Goal: Information Seeking & Learning: Compare options

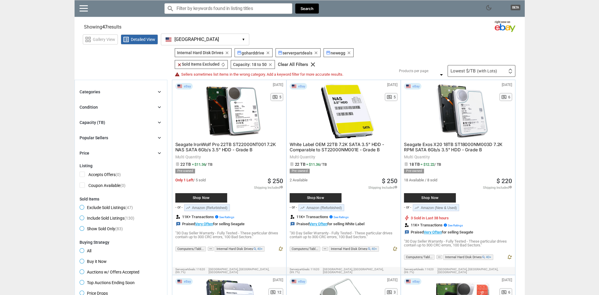
click at [510, 69] on img at bounding box center [511, 70] width 4 height 2
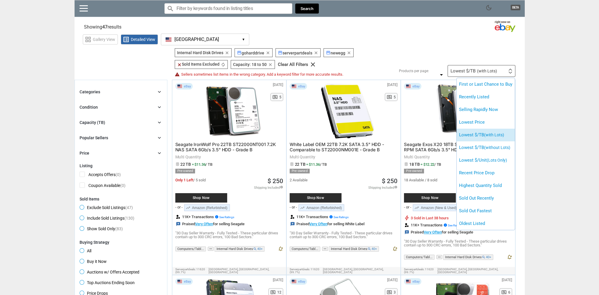
click at [504, 135] on span "(with Lots)" at bounding box center [494, 135] width 20 height 5
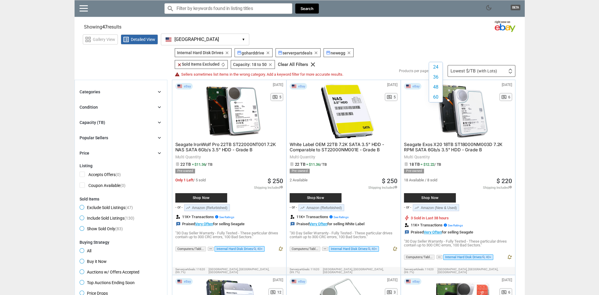
click at [444, 71] on div "48" at bounding box center [438, 71] width 14 height 0
click at [441, 99] on label "60" at bounding box center [436, 97] width 14 height 10
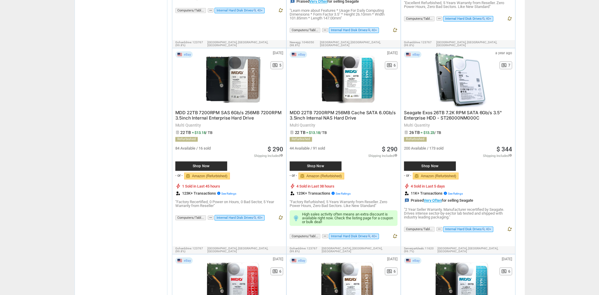
scroll to position [619, 0]
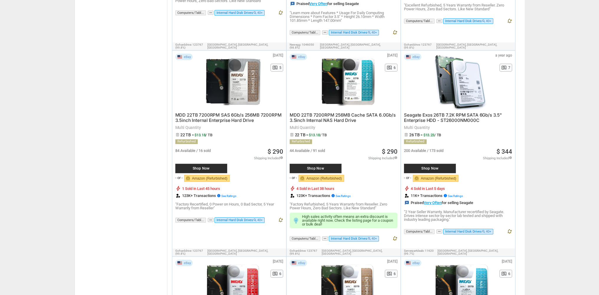
click at [436, 167] on span "Shop Now" at bounding box center [430, 169] width 46 height 4
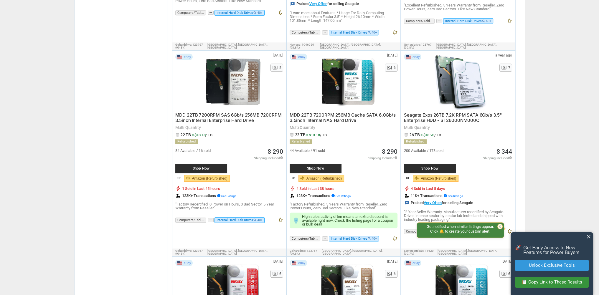
click at [590, 235] on span "close" at bounding box center [589, 237] width 6 height 6
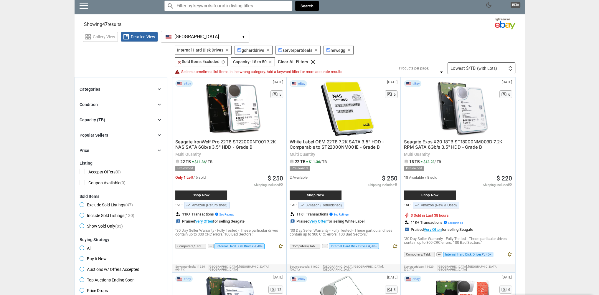
scroll to position [0, 0]
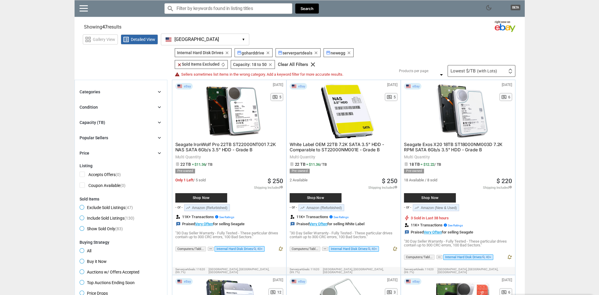
click at [433, 196] on span "Shop Now" at bounding box center [430, 198] width 46 height 4
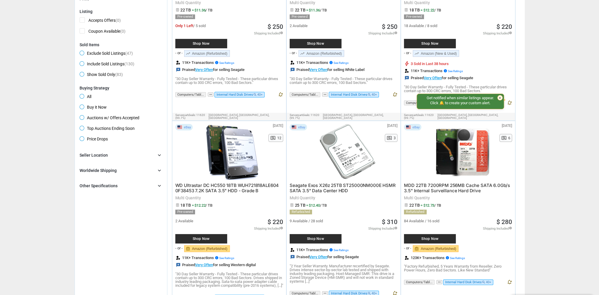
scroll to position [177, 0]
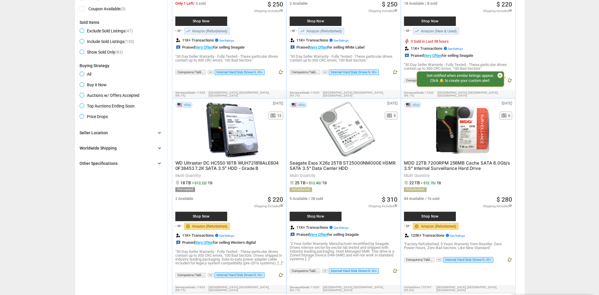
click at [309, 212] on div "Shop Now" at bounding box center [316, 216] width 52 height 9
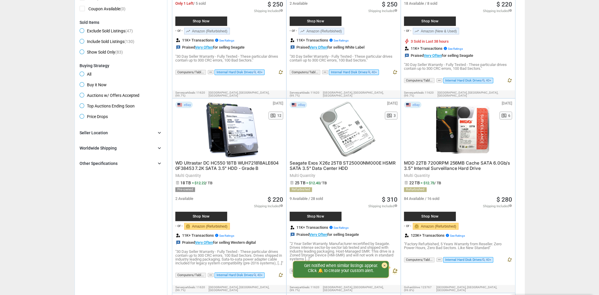
click at [386, 263] on div "×" at bounding box center [385, 266] width 6 height 6
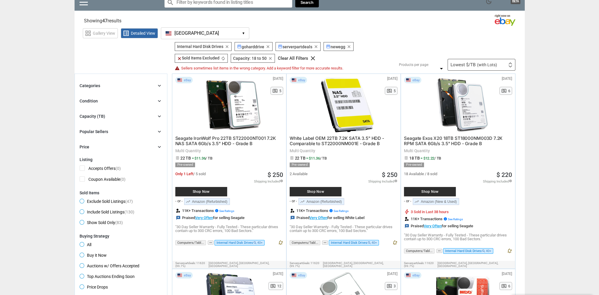
scroll to position [0, 0]
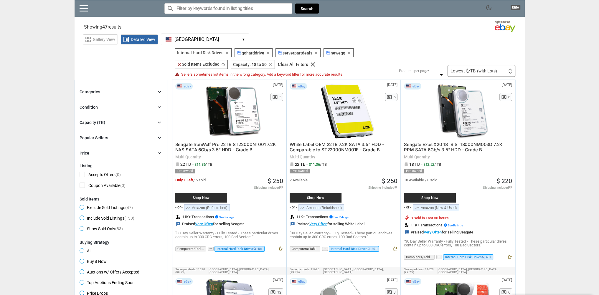
click at [161, 138] on icon "chevron_right" at bounding box center [160, 138] width 6 height 6
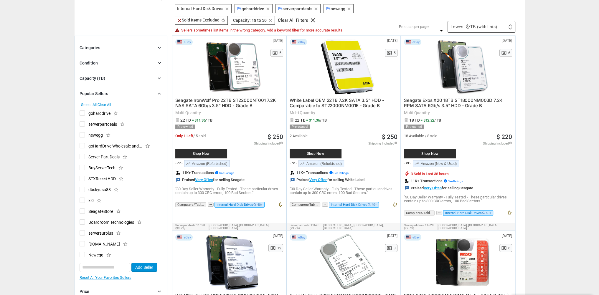
scroll to position [59, 0]
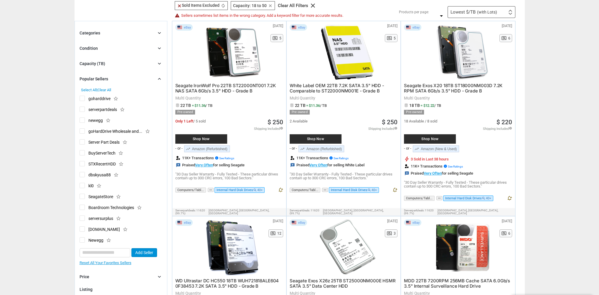
click at [82, 129] on span "goHardDrive Wholesale and..." at bounding box center [111, 132] width 63 height 7
click at [82, 142] on span "Server Part Deals" at bounding box center [100, 142] width 40 height 7
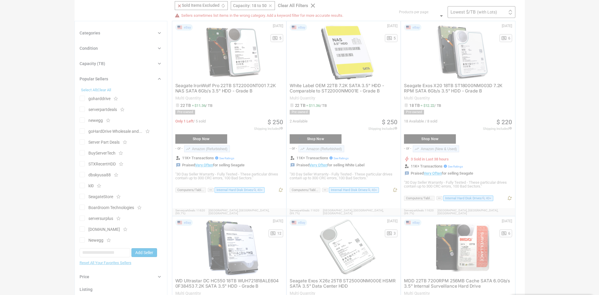
click at [81, 153] on div at bounding box center [299, 147] width 599 height 295
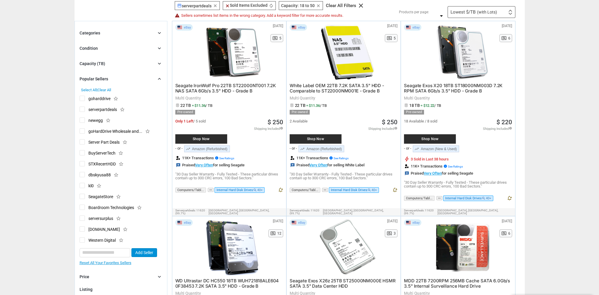
click at [83, 131] on span "goHardDrive Wholesale and..." at bounding box center [111, 132] width 63 height 7
click at [81, 141] on span "Server Part Deals" at bounding box center [100, 142] width 40 height 7
click at [82, 174] on span "dbskyusa88" at bounding box center [95, 175] width 31 height 7
click at [81, 165] on span "STXRecertHDD" at bounding box center [98, 164] width 36 height 7
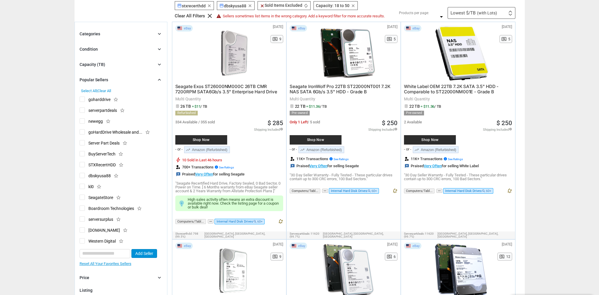
click at [81, 154] on span "BuyServerTech" at bounding box center [98, 154] width 36 height 7
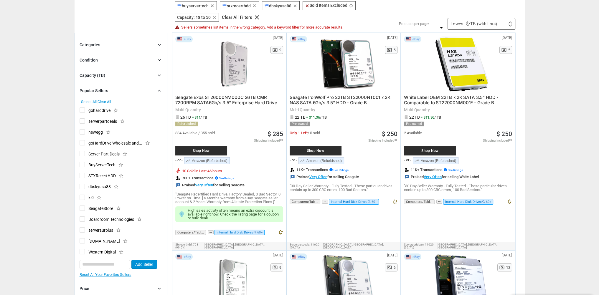
click at [88, 103] on div "Select All | Clear All goharddrive star_border serverpartdeals star_border [GEO…" at bounding box center [121, 188] width 83 height 177
click at [91, 101] on span "Select All" at bounding box center [89, 102] width 16 height 4
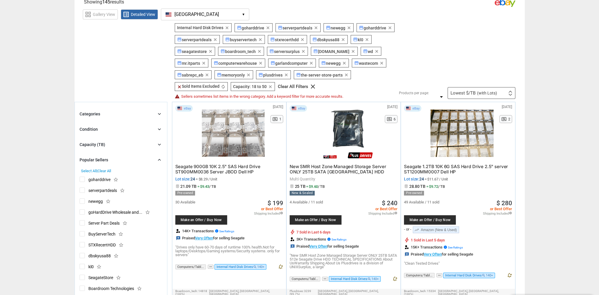
scroll to position [29, 0]
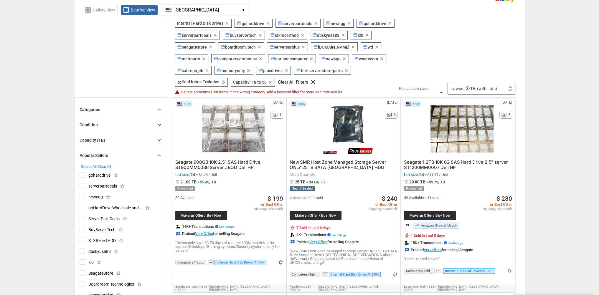
click at [157, 140] on icon "chevron_right" at bounding box center [160, 140] width 6 height 6
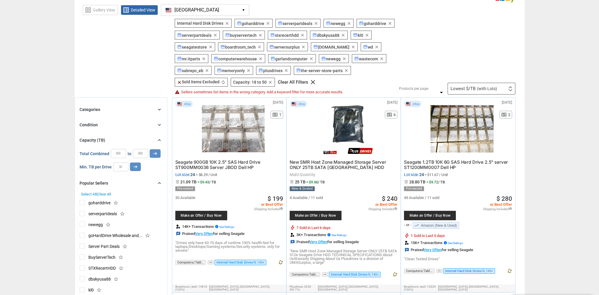
click at [157, 140] on icon "chevron_right" at bounding box center [160, 140] width 6 height 6
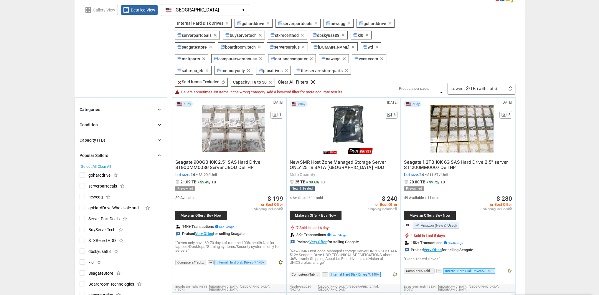
click at [157, 124] on icon "chevron_right" at bounding box center [160, 125] width 6 height 6
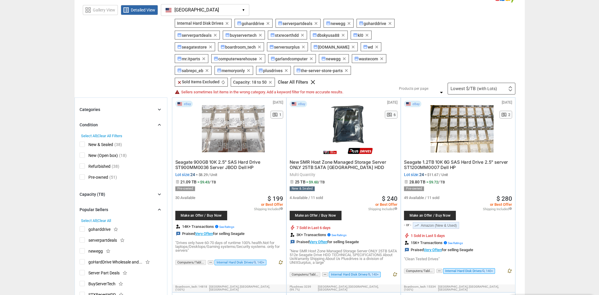
click at [157, 124] on icon "chevron_right" at bounding box center [160, 125] width 6 height 6
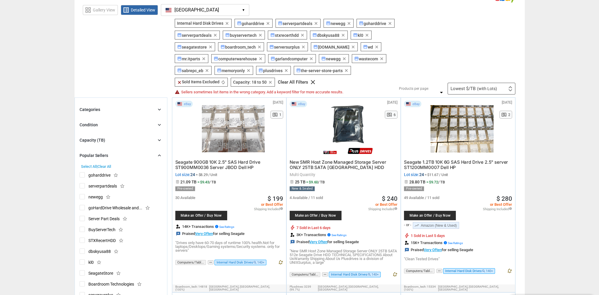
click at [160, 108] on icon "chevron_right" at bounding box center [160, 110] width 6 height 6
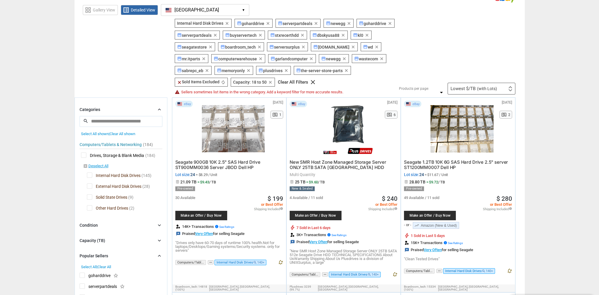
click at [160, 108] on icon "chevron_right" at bounding box center [160, 110] width 6 height 6
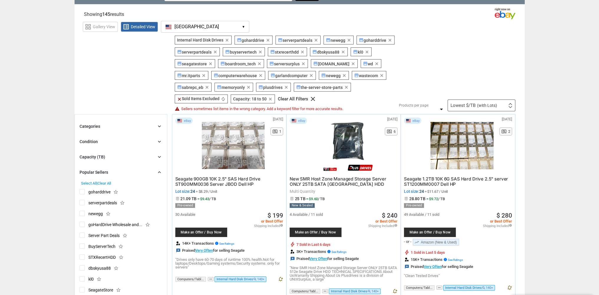
scroll to position [0, 0]
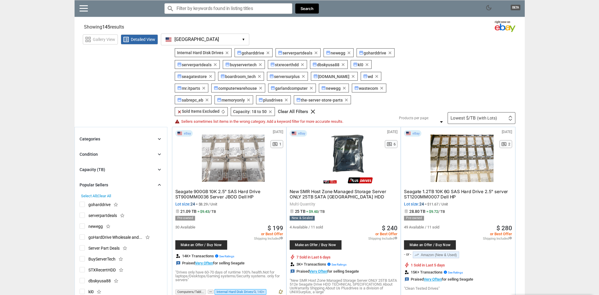
click at [511, 121] on img at bounding box center [511, 120] width 4 height 2
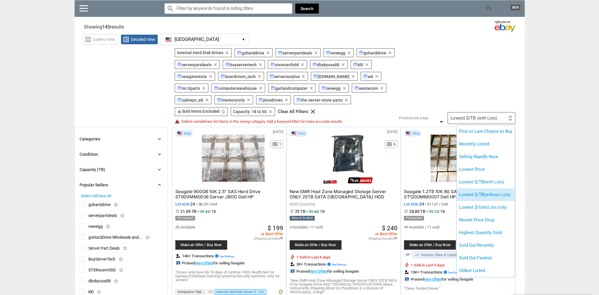
click at [502, 193] on span "(without Lots)" at bounding box center [497, 195] width 26 height 5
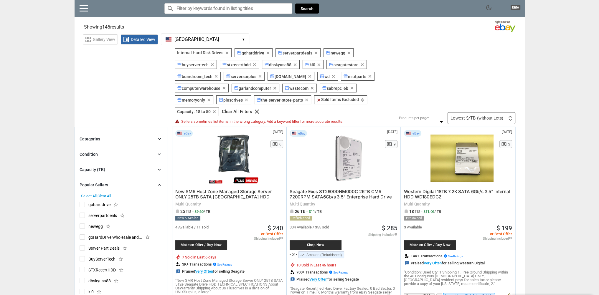
click at [315, 246] on span "Shop Now" at bounding box center [316, 246] width 46 height 4
